Goal: Book appointment/travel/reservation

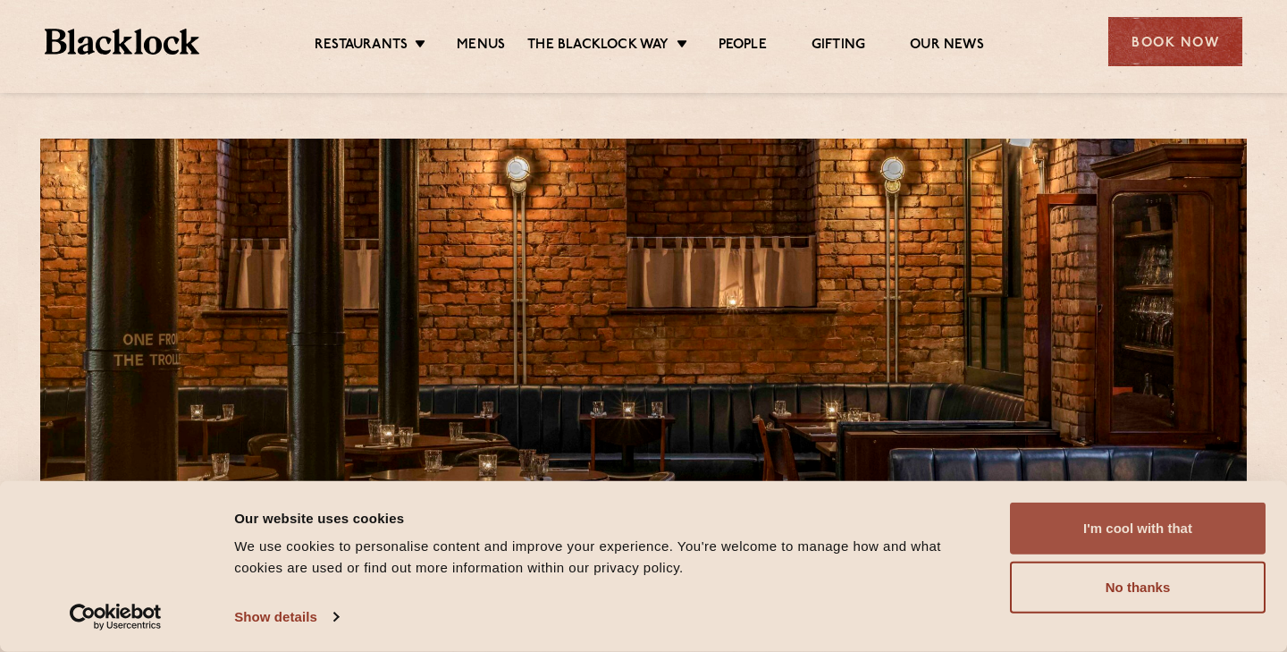
click at [1126, 522] on button "I'm cool with that" at bounding box center [1138, 528] width 256 height 52
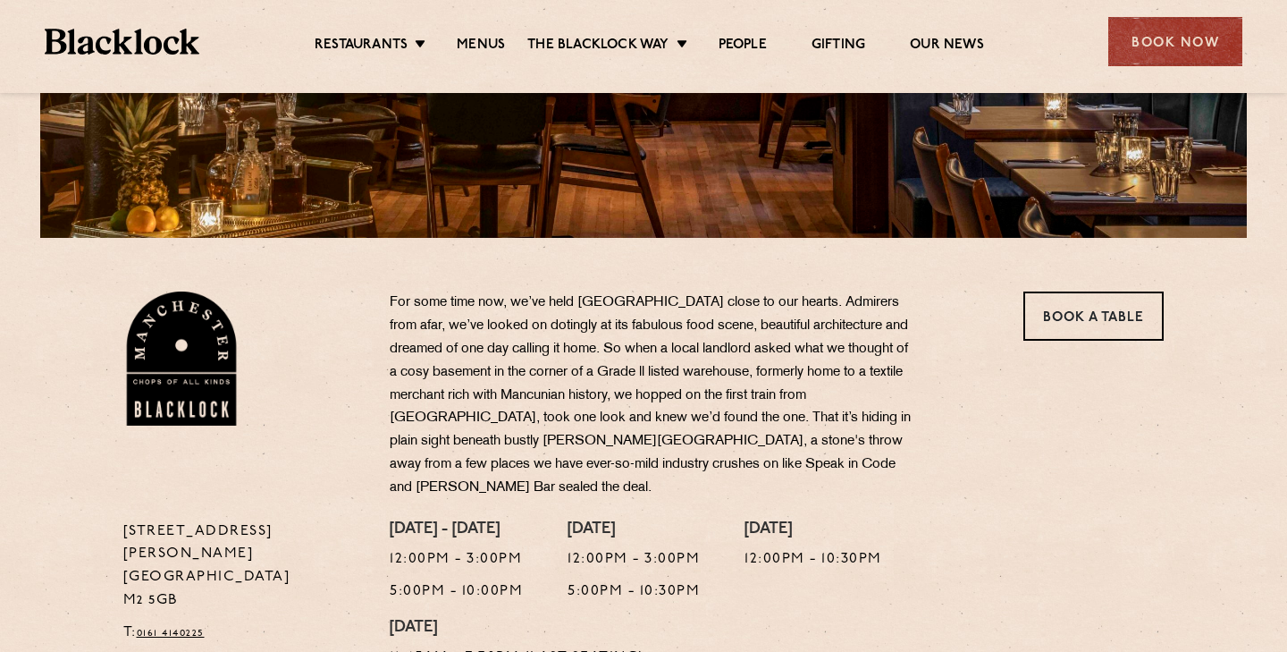
scroll to position [406, 0]
click at [474, 38] on link "Menus" at bounding box center [481, 47] width 48 height 20
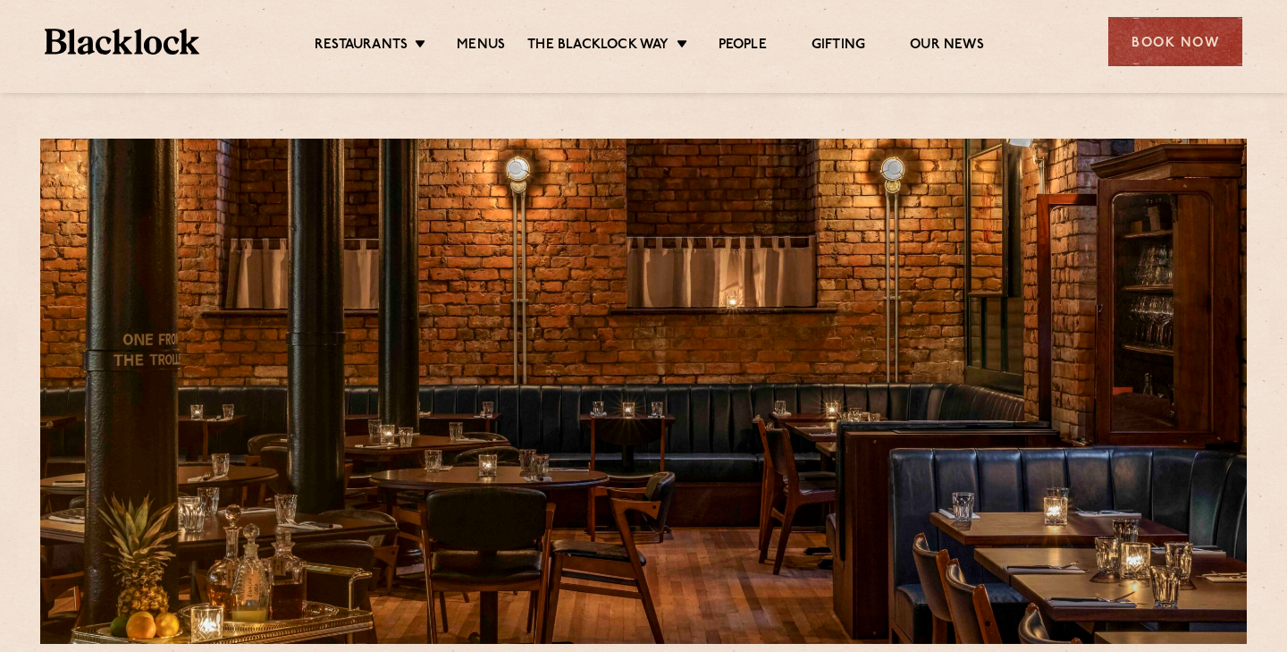
scroll to position [0, 0]
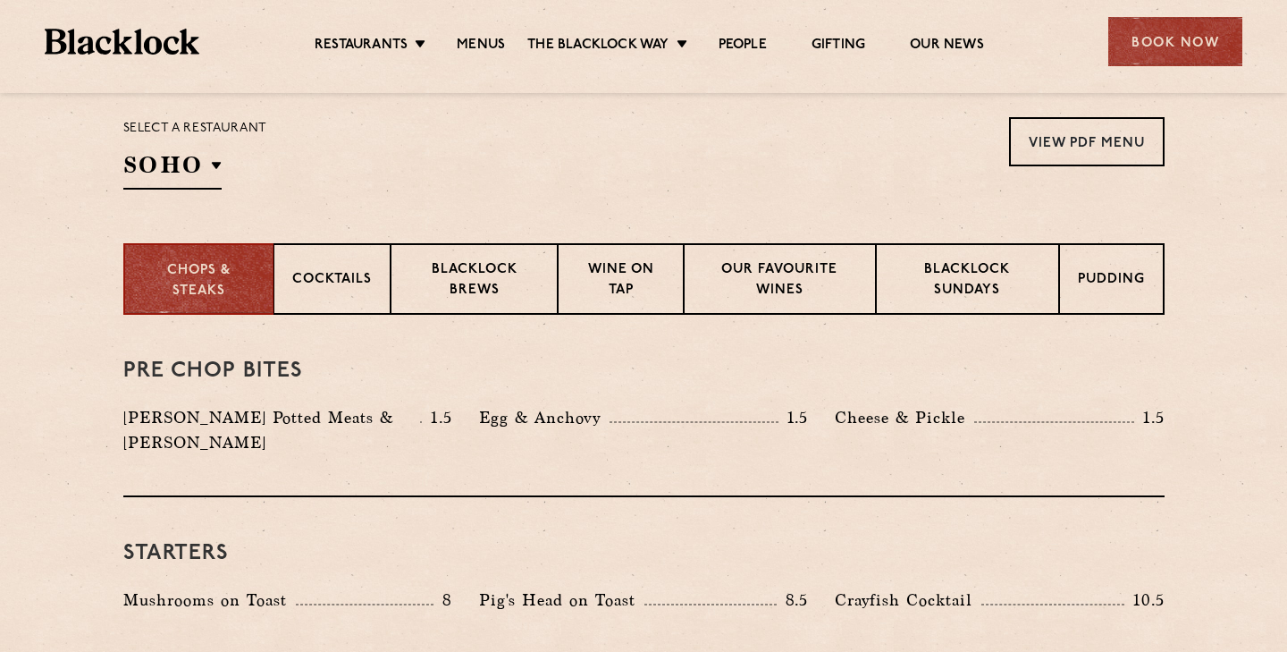
scroll to position [586, 0]
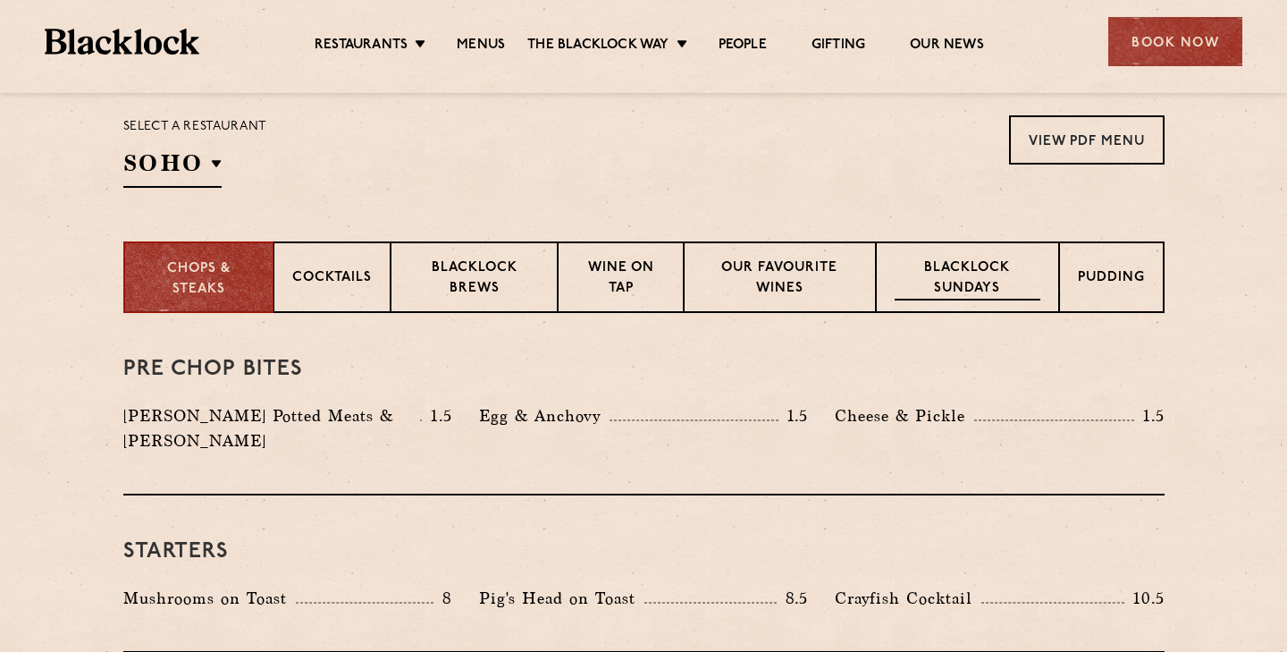
click at [972, 262] on p "Blacklock Sundays" at bounding box center [967, 279] width 145 height 42
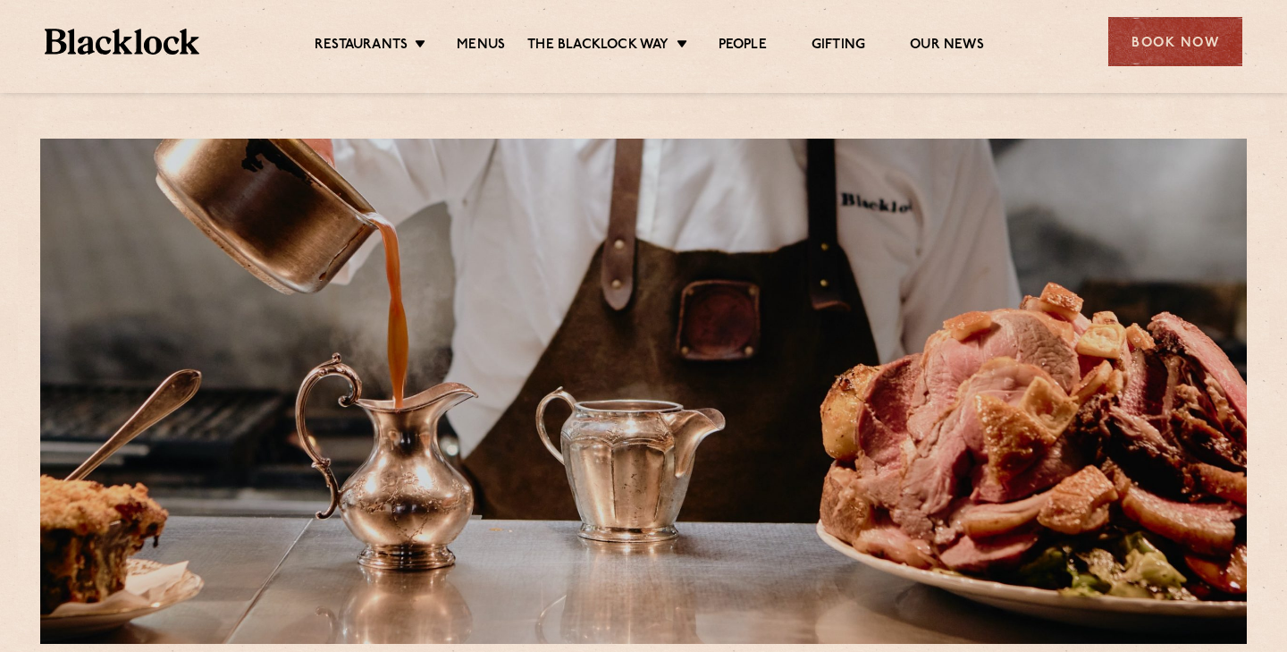
scroll to position [0, 0]
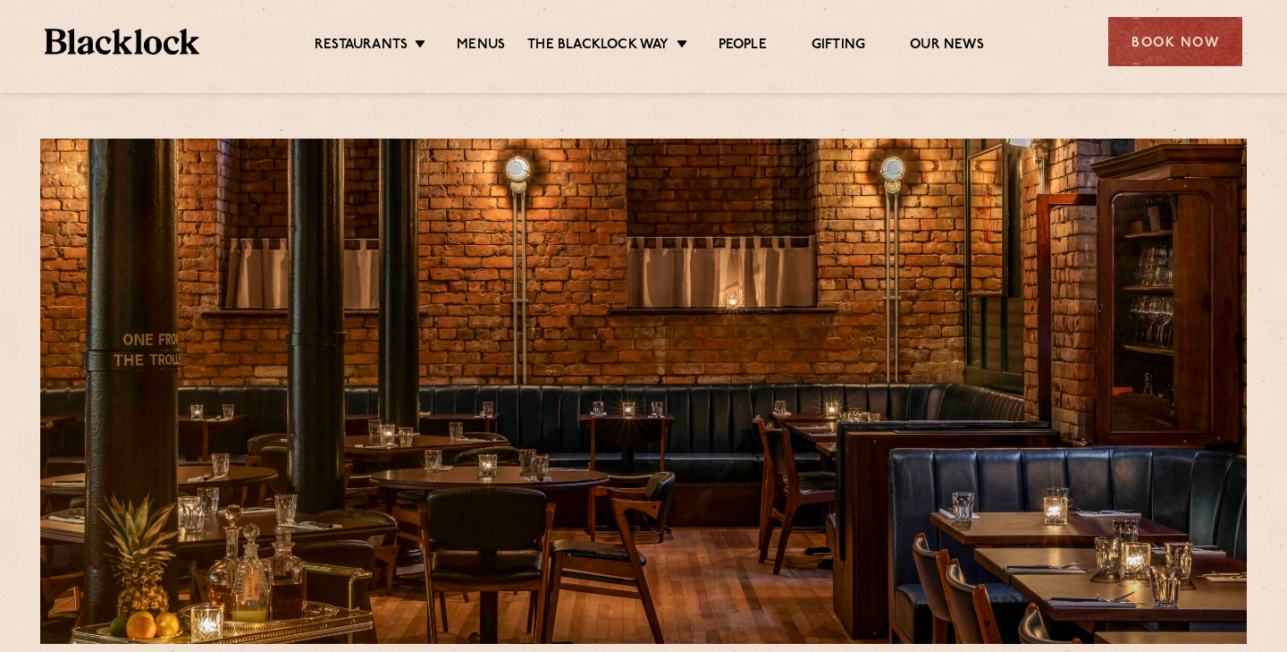
scroll to position [1, 0]
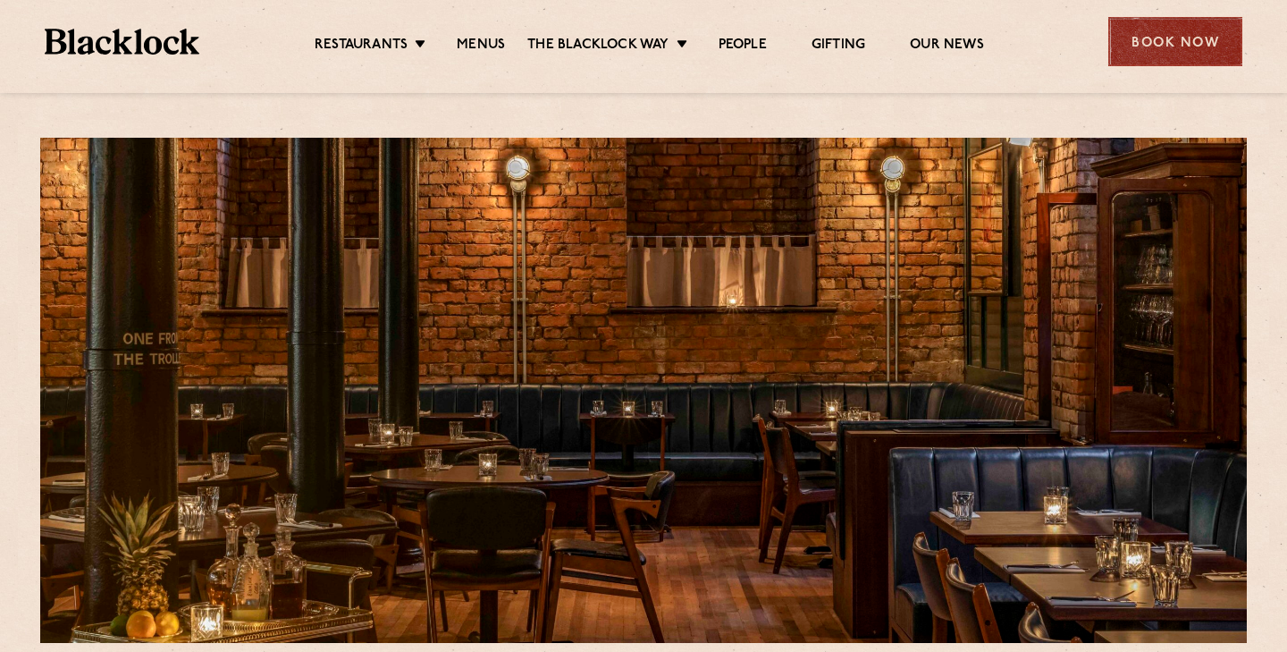
click at [1173, 38] on div "Book Now" at bounding box center [1175, 41] width 134 height 49
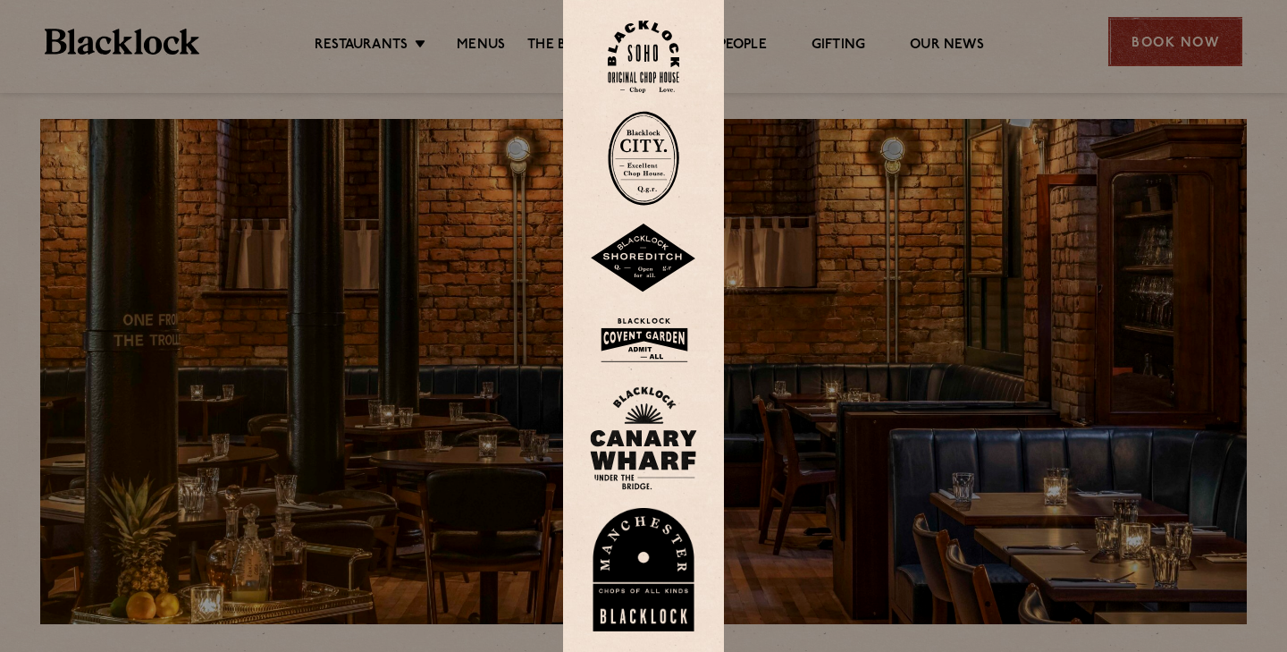
scroll to position [31, 0]
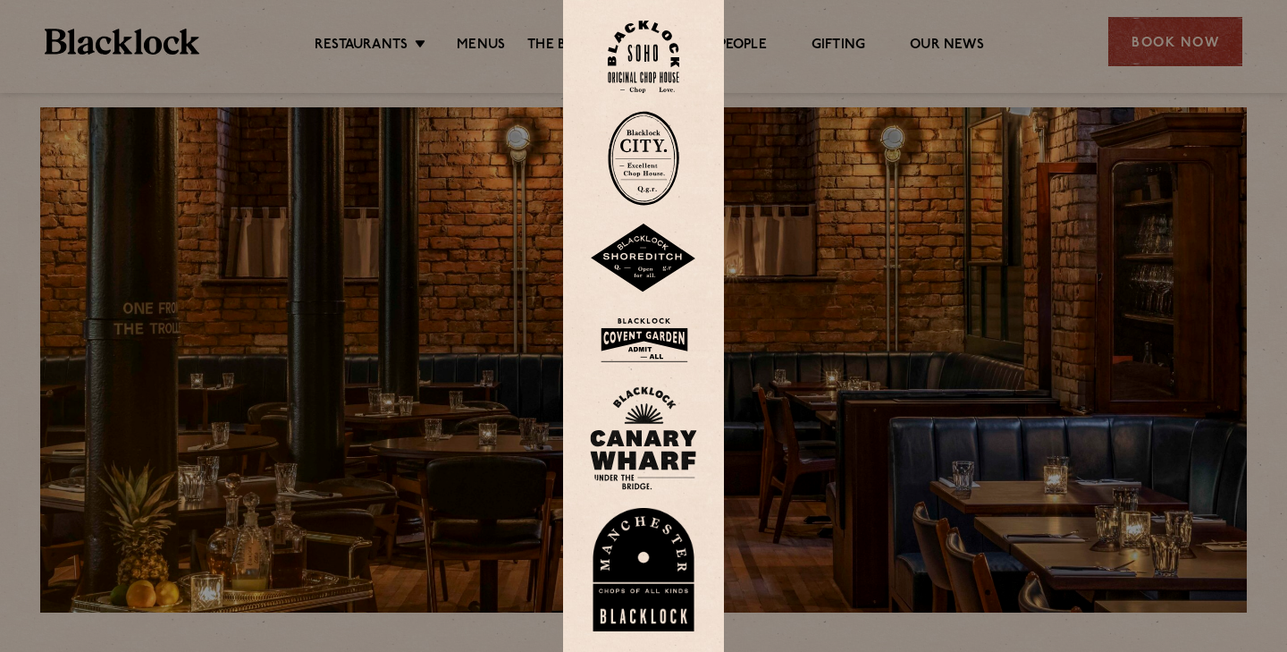
click at [652, 572] on img at bounding box center [643, 569] width 107 height 123
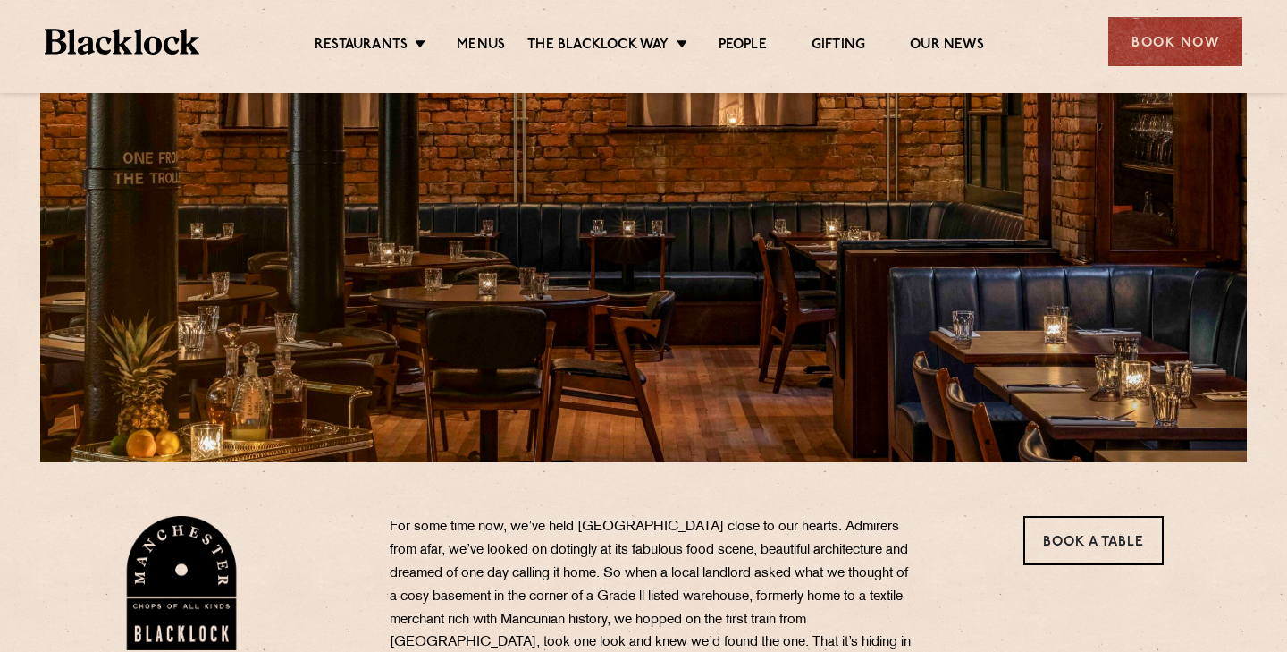
scroll to position [148, 0]
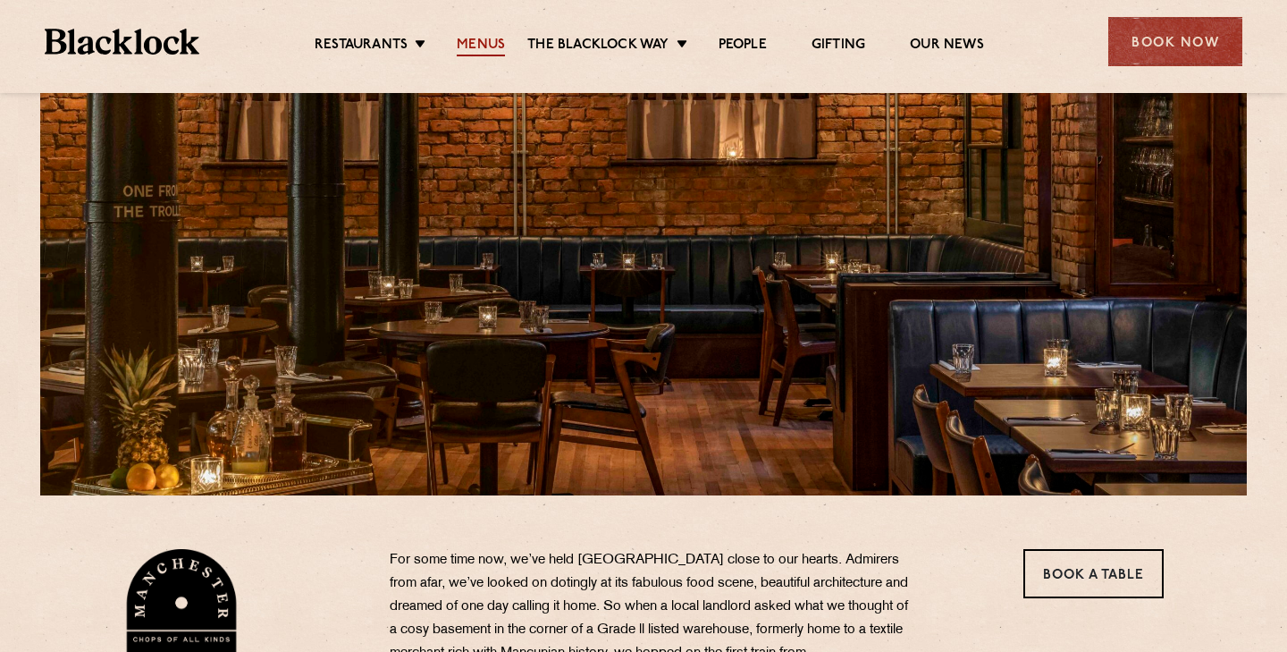
click at [486, 44] on link "Menus" at bounding box center [481, 47] width 48 height 20
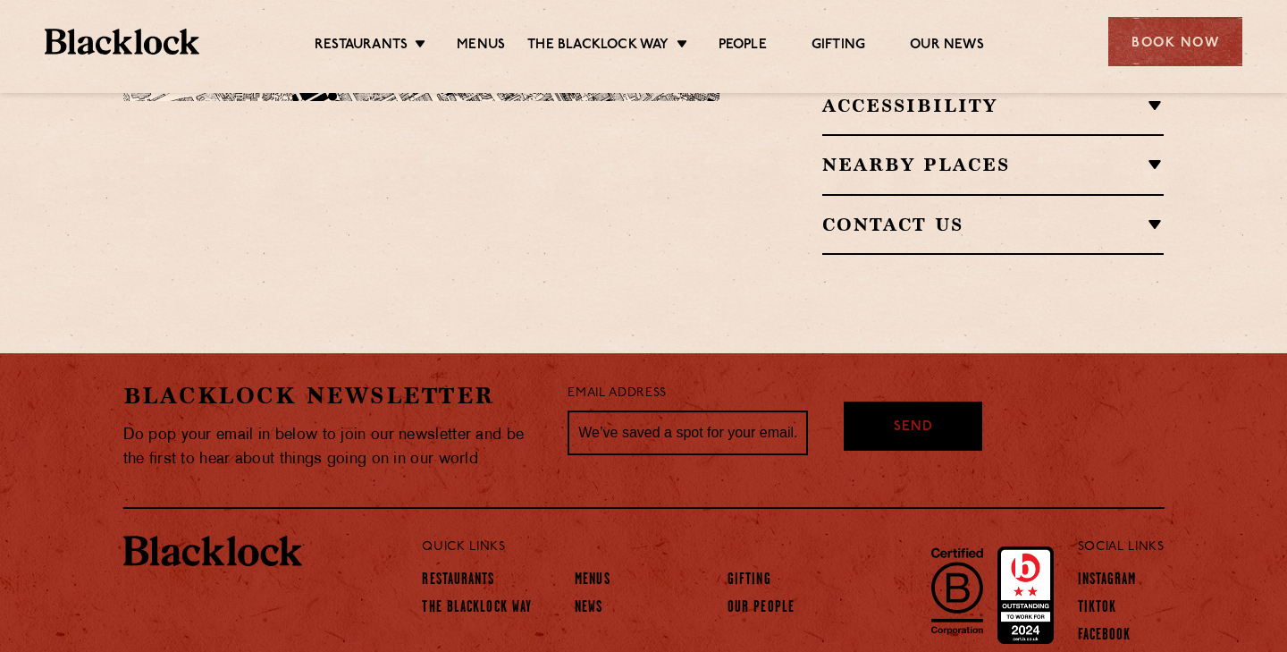
scroll to position [1440, 0]
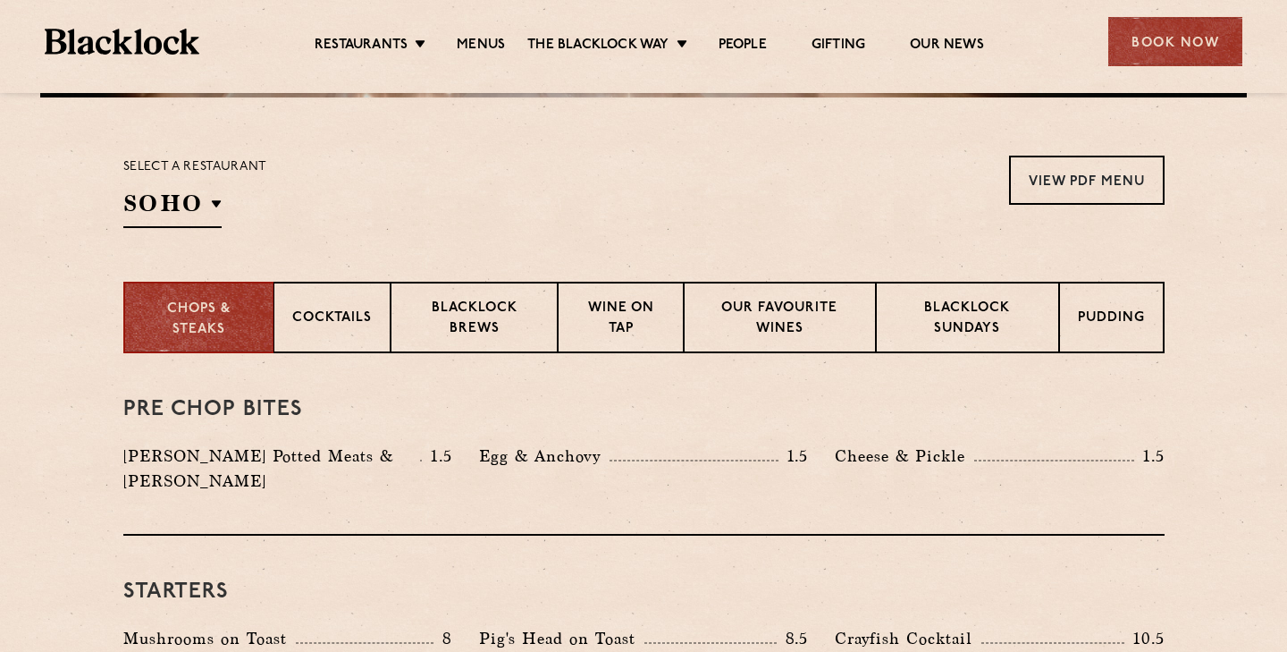
scroll to position [546, 0]
click at [962, 324] on p "Blacklock Sundays" at bounding box center [967, 320] width 145 height 42
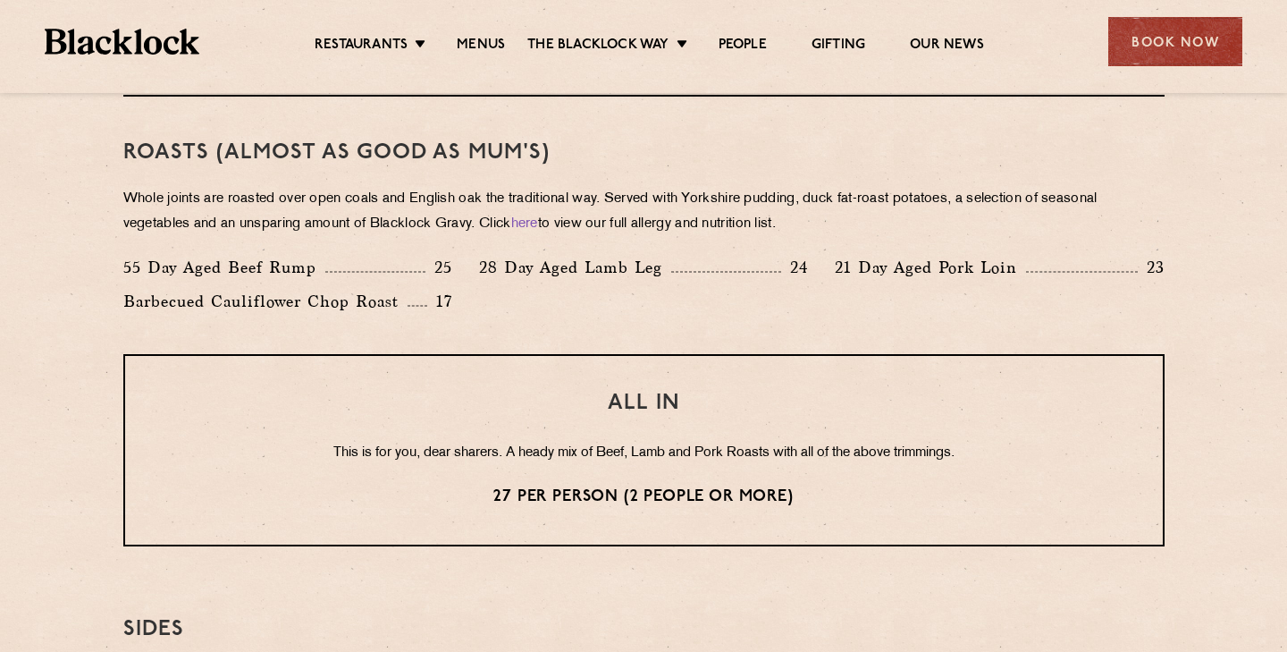
scroll to position [1285, 0]
